Goal: Task Accomplishment & Management: Use online tool/utility

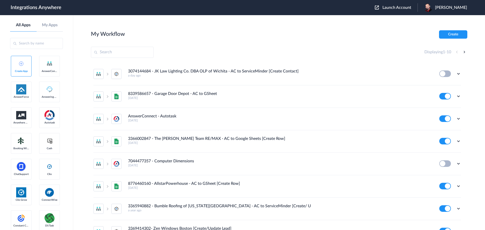
click at [399, 6] on span "Launch Account" at bounding box center [396, 8] width 29 height 4
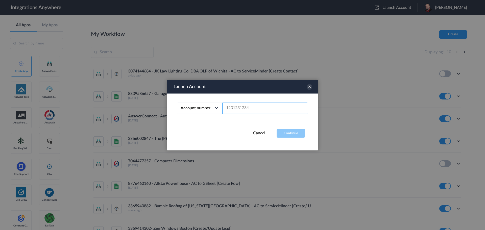
paste input "3364945594"
type input "3364945594"
click at [286, 132] on button "Continue" at bounding box center [290, 133] width 29 height 9
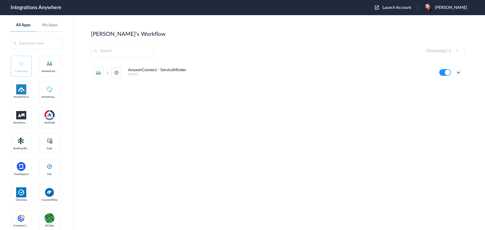
click at [457, 71] on icon at bounding box center [458, 72] width 5 height 5
click at [444, 85] on li "Edit" at bounding box center [444, 84] width 33 height 9
click at [458, 71] on icon at bounding box center [458, 72] width 5 height 5
click at [437, 84] on link "Edit" at bounding box center [438, 84] width 12 height 4
click at [451, 8] on span "Josh Reese" at bounding box center [451, 7] width 32 height 5
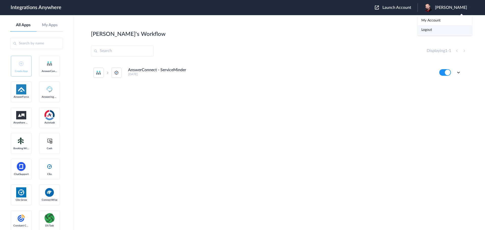
click at [432, 29] on link "Logout" at bounding box center [426, 30] width 11 height 4
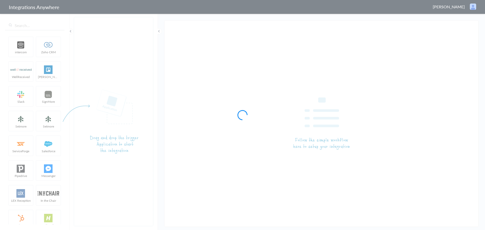
type input "AnswerConnect - ServiceMinder"
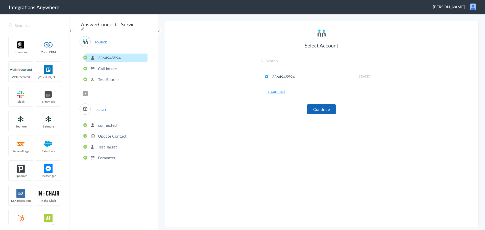
click at [321, 109] on button "Continue" at bounding box center [321, 109] width 29 height 10
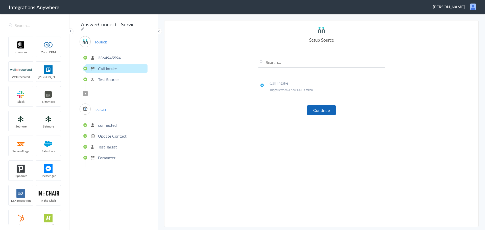
click at [317, 109] on button "Continue" at bounding box center [321, 110] width 29 height 10
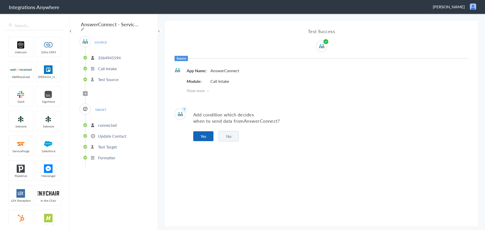
click at [202, 135] on button "Yes" at bounding box center [203, 136] width 20 height 10
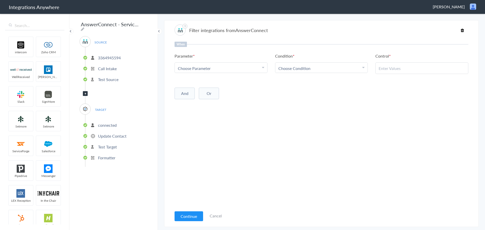
click at [225, 69] on div "Choose Parameter" at bounding box center [221, 68] width 86 height 6
click at [213, 82] on input "text" at bounding box center [221, 82] width 92 height 11
type input "call clo"
click at [210, 92] on link "Call Closing Note" at bounding box center [221, 93] width 92 height 11
click at [283, 71] on link "Choose Condition" at bounding box center [321, 68] width 92 height 10
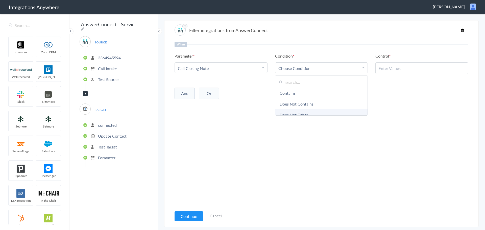
click at [294, 109] on link "Does Not Exists" at bounding box center [321, 114] width 92 height 11
click at [191, 215] on button "Continue" at bounding box center [188, 216] width 29 height 10
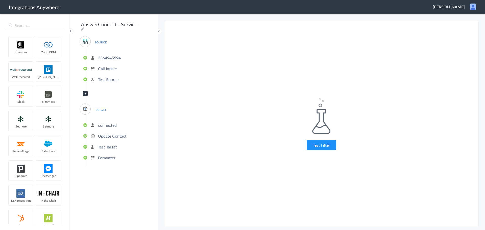
drag, startPoint x: 328, startPoint y: 144, endPoint x: 328, endPoint y: 123, distance: 21.0
click at [328, 144] on button "Test Filter" at bounding box center [321, 145] width 30 height 10
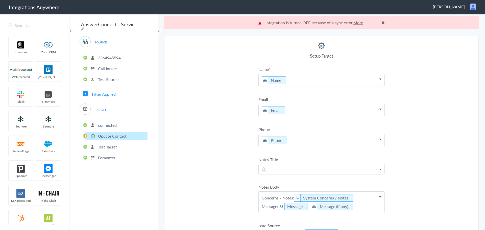
click at [105, 124] on p "connected" at bounding box center [107, 125] width 19 height 6
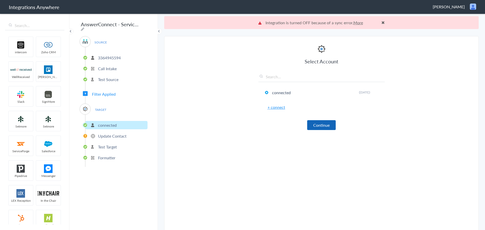
click at [313, 126] on button "Continue" at bounding box center [321, 125] width 29 height 10
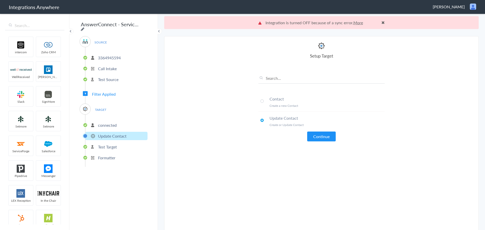
click at [84, 27] on icon at bounding box center [83, 29] width 4 height 4
click at [112, 27] on input "AnswerConnect - ServiceMinder" at bounding box center [111, 24] width 62 height 10
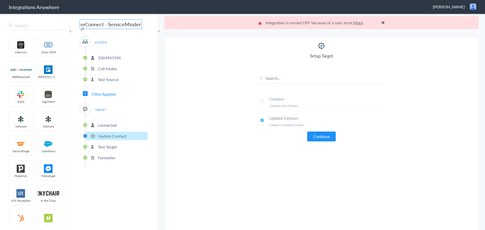
paste input "3364945594 - Conserva Irrigation of Northern Colorado - AC to ServiceMinder [Cr…"
type input "3364945594 - Conserva Irrigation of Northern Colorado - AC to ServiceMinder [Cr…"
click at [160, 70] on main "Integration is turned OFF because of a sync error. More Trigger Connect Action …" at bounding box center [321, 121] width 327 height 217
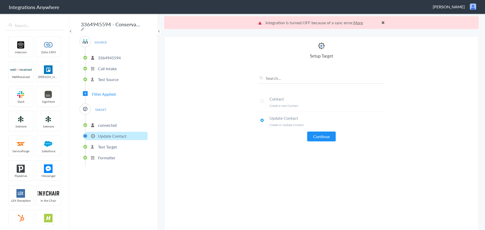
click at [109, 91] on span "Filter Applied" at bounding box center [104, 94] width 24 height 6
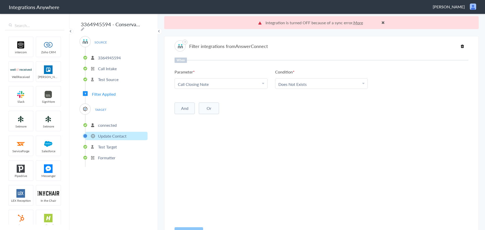
click at [187, 105] on button "And" at bounding box center [184, 108] width 20 height 12
click at [210, 118] on span "Choose Parameter" at bounding box center [194, 119] width 33 height 6
click at [205, 133] on input "text" at bounding box center [221, 132] width 92 height 11
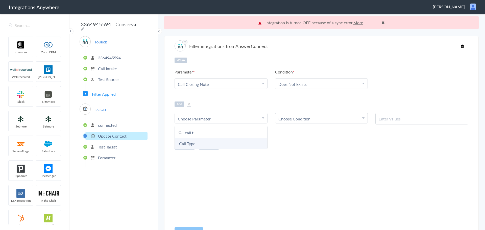
type input "call t"
click at [200, 144] on link "Call Type" at bounding box center [221, 143] width 92 height 11
click at [317, 117] on div "Choose Condition" at bounding box center [321, 119] width 86 height 6
click at [303, 153] on link "Does Not Contains" at bounding box center [321, 154] width 92 height 11
paste input "Solicitor Call"
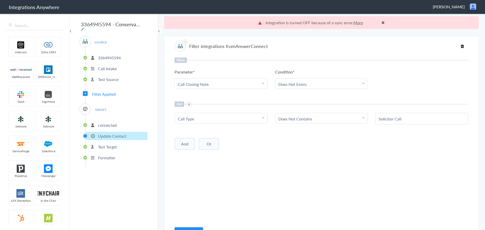
type input "Solicitor Call"
click at [181, 143] on button "And" at bounding box center [184, 144] width 20 height 12
click at [212, 156] on div "Choose Parameter" at bounding box center [221, 154] width 86 height 6
click at [205, 166] on input "text" at bounding box center [221, 168] width 92 height 11
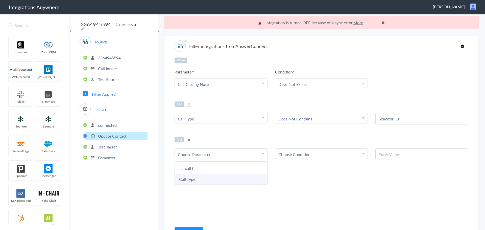
type input "call t"
click at [206, 179] on link "Call Type" at bounding box center [221, 179] width 92 height 11
click at [326, 151] on link "Choose Condition" at bounding box center [321, 154] width 92 height 10
drag, startPoint x: 310, startPoint y: 187, endPoint x: 315, endPoint y: 183, distance: 6.5
click at [310, 187] on link "Does Not Contains" at bounding box center [321, 190] width 92 height 11
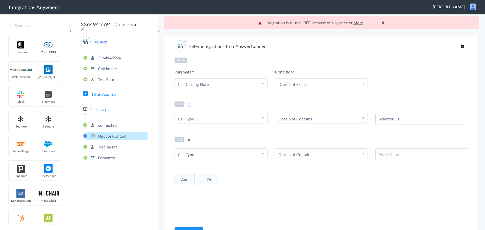
click at [399, 153] on input "text" at bounding box center [421, 154] width 86 height 6
paste input "All Else"
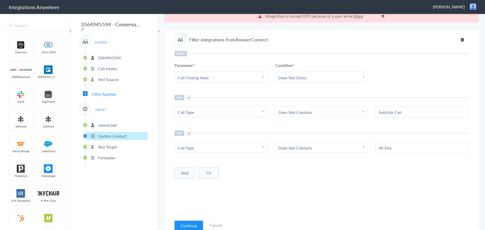
scroll to position [13, 0]
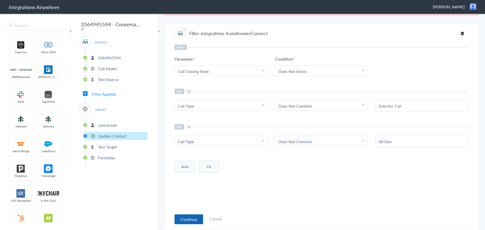
type input "All Else"
click at [187, 217] on button "Continue" at bounding box center [188, 219] width 29 height 10
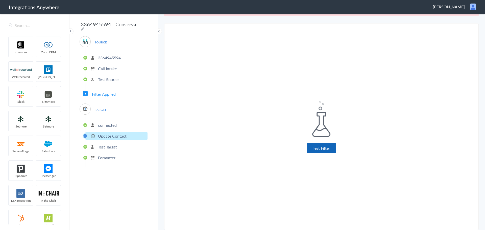
click at [313, 150] on button "Test Filter" at bounding box center [321, 148] width 30 height 10
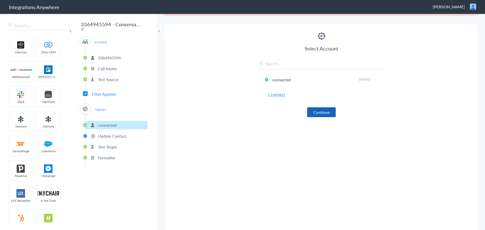
click at [322, 111] on button "Continue" at bounding box center [321, 112] width 29 height 10
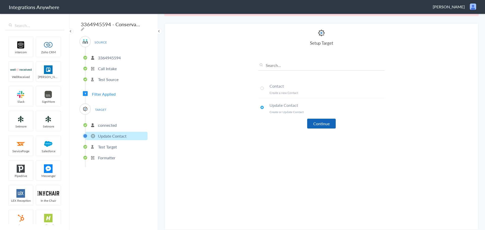
click at [322, 128] on button "Continue" at bounding box center [321, 124] width 29 height 10
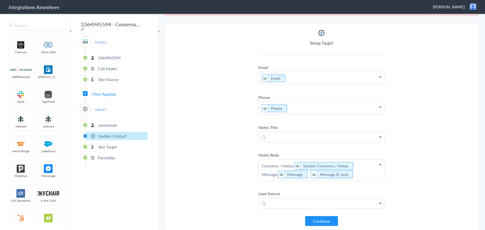
scroll to position [76, 0]
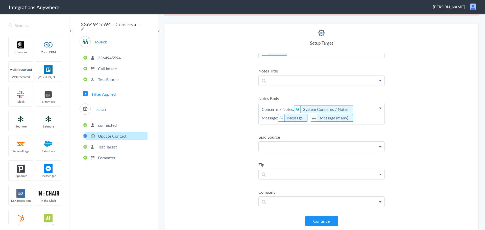
click at [308, 145] on p at bounding box center [321, 147] width 126 height 10
click at [285, 158] on link "LeadSource" at bounding box center [321, 161] width 126 height 11
click at [289, 176] on p at bounding box center [321, 177] width 126 height 10
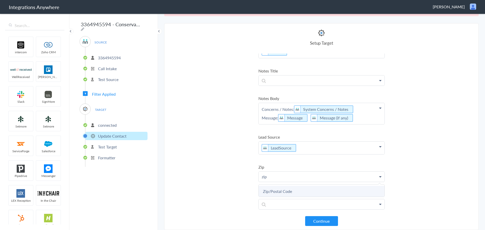
click at [278, 188] on link "Zip/Postal Code" at bounding box center [321, 191] width 126 height 11
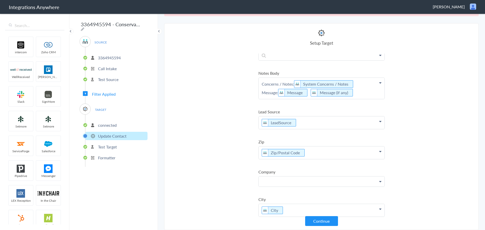
click at [298, 180] on p at bounding box center [321, 181] width 126 height 10
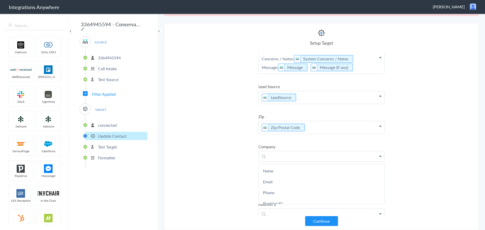
click at [219, 155] on section "Select Account 3364945594 Rename Delete (6 months ago) + connect Continue Setup…" at bounding box center [321, 126] width 314 height 207
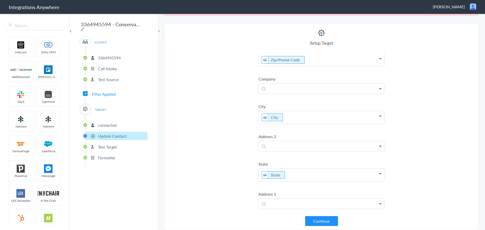
scroll to position [223, 0]
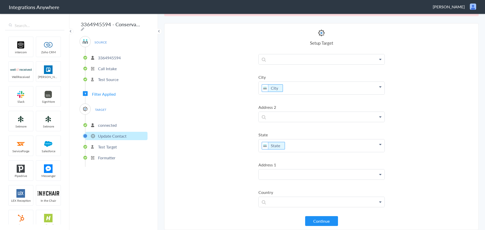
click at [297, 173] on p at bounding box center [321, 174] width 126 height 10
click at [283, 188] on link "Address 1" at bounding box center [321, 189] width 126 height 11
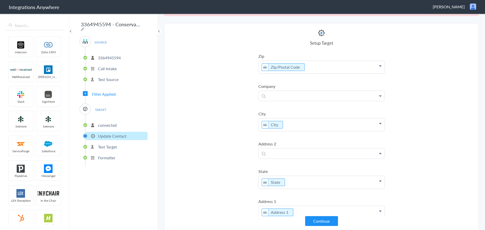
scroll to position [226, 0]
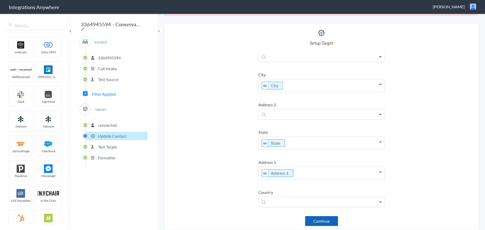
click at [315, 224] on button "Continue" at bounding box center [321, 221] width 33 height 10
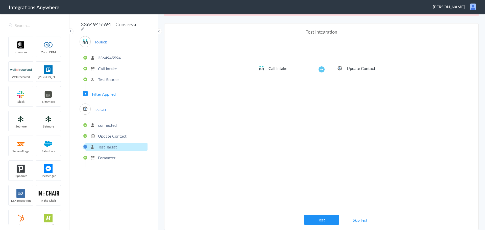
click at [355, 216] on link "Skip Test" at bounding box center [360, 220] width 27 height 9
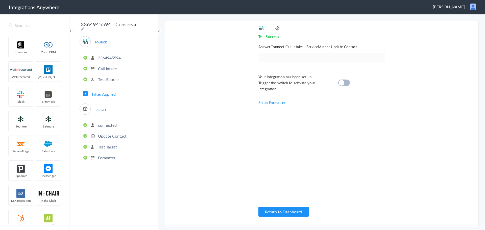
scroll to position [0, 0]
click at [344, 80] on div at bounding box center [344, 83] width 12 height 7
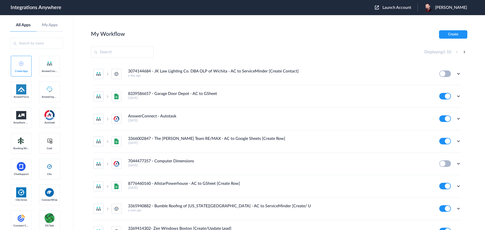
click at [400, 6] on span "Launch Account" at bounding box center [396, 8] width 29 height 4
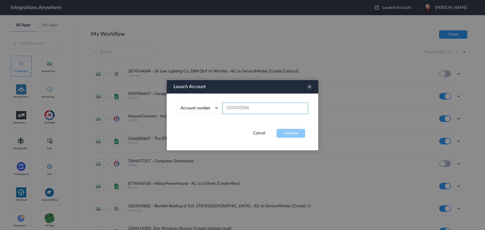
click at [240, 107] on input "text" at bounding box center [265, 107] width 86 height 11
paste input "3364945594"
type input "3364945594"
click at [291, 135] on button "Continue" at bounding box center [290, 133] width 29 height 9
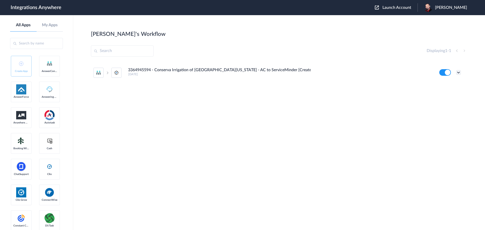
click at [458, 73] on icon at bounding box center [458, 72] width 5 height 5
click at [447, 93] on link "Task history" at bounding box center [444, 94] width 24 height 4
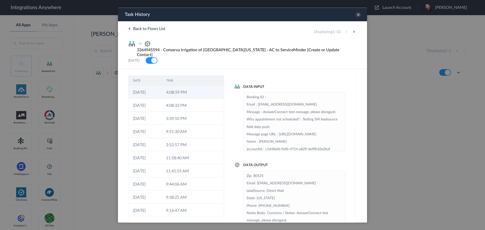
click at [170, 85] on td "4:08:59 PM" at bounding box center [178, 91] width 33 height 13
click at [358, 15] on icon at bounding box center [358, 15] width 6 height 6
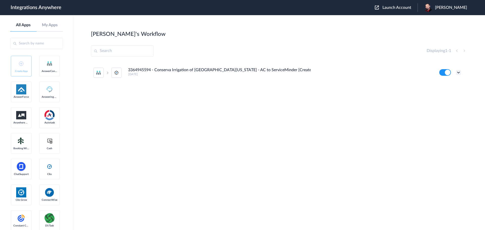
click at [456, 70] on icon at bounding box center [458, 72] width 5 height 5
click at [438, 86] on li "Edit" at bounding box center [444, 84] width 33 height 9
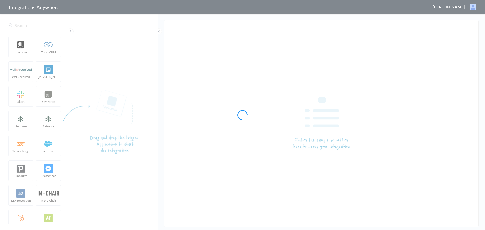
type input "3364945594 - Conserva Irrigation of [GEOGRAPHIC_DATA][US_STATE] - AC to Service…"
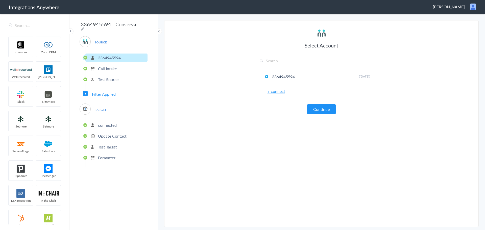
click at [102, 134] on p "Update Contact" at bounding box center [112, 136] width 29 height 6
